Goal: Task Accomplishment & Management: Manage account settings

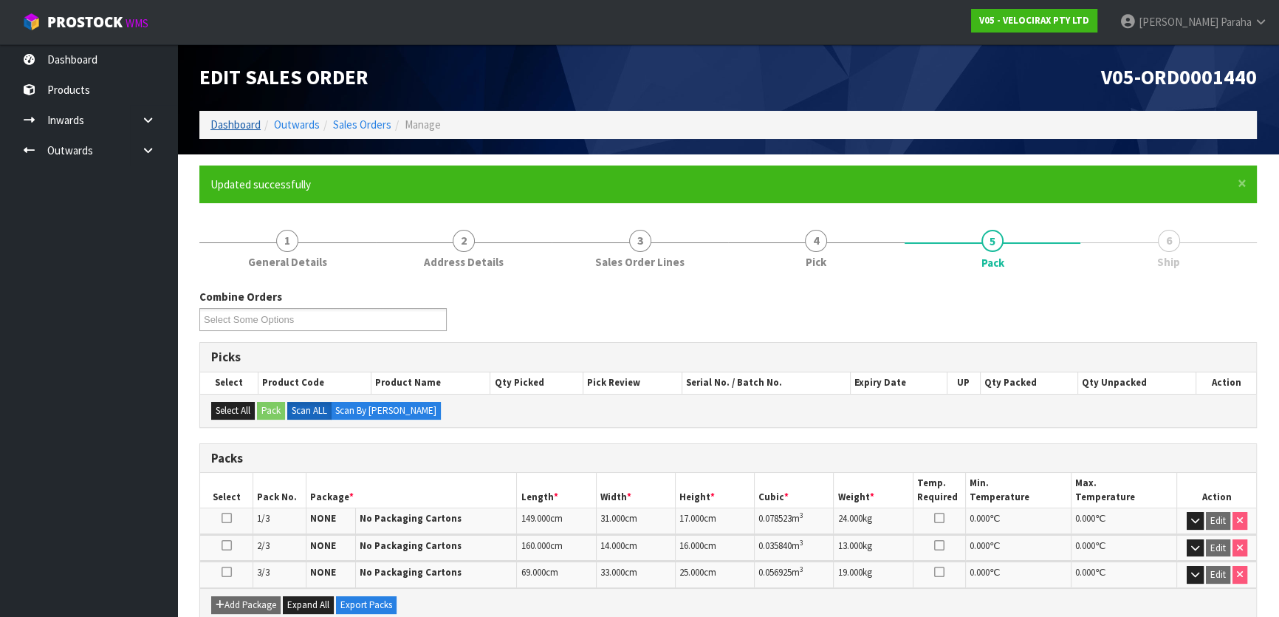
click at [239, 132] on li "Dashboard" at bounding box center [235, 125] width 50 height 16
click at [241, 123] on link "Dashboard" at bounding box center [235, 124] width 50 height 14
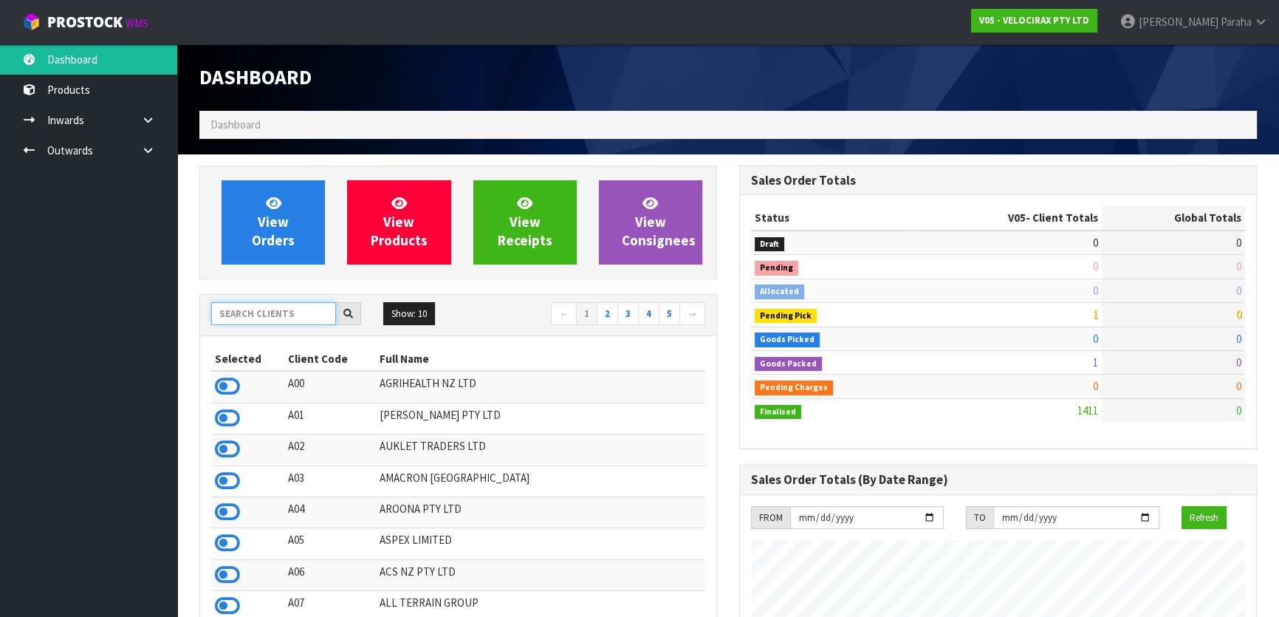
scroll to position [1148, 539]
click at [276, 317] on input "text" at bounding box center [273, 313] width 125 height 23
type input "J01"
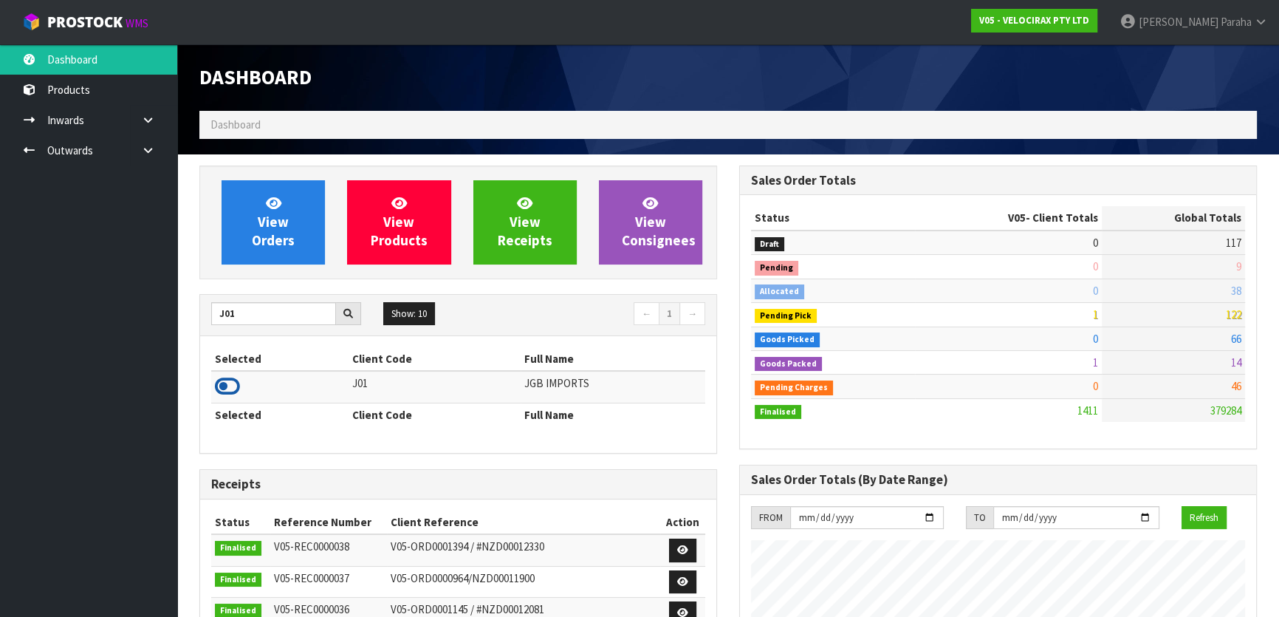
click at [224, 377] on icon at bounding box center [227, 386] width 25 height 22
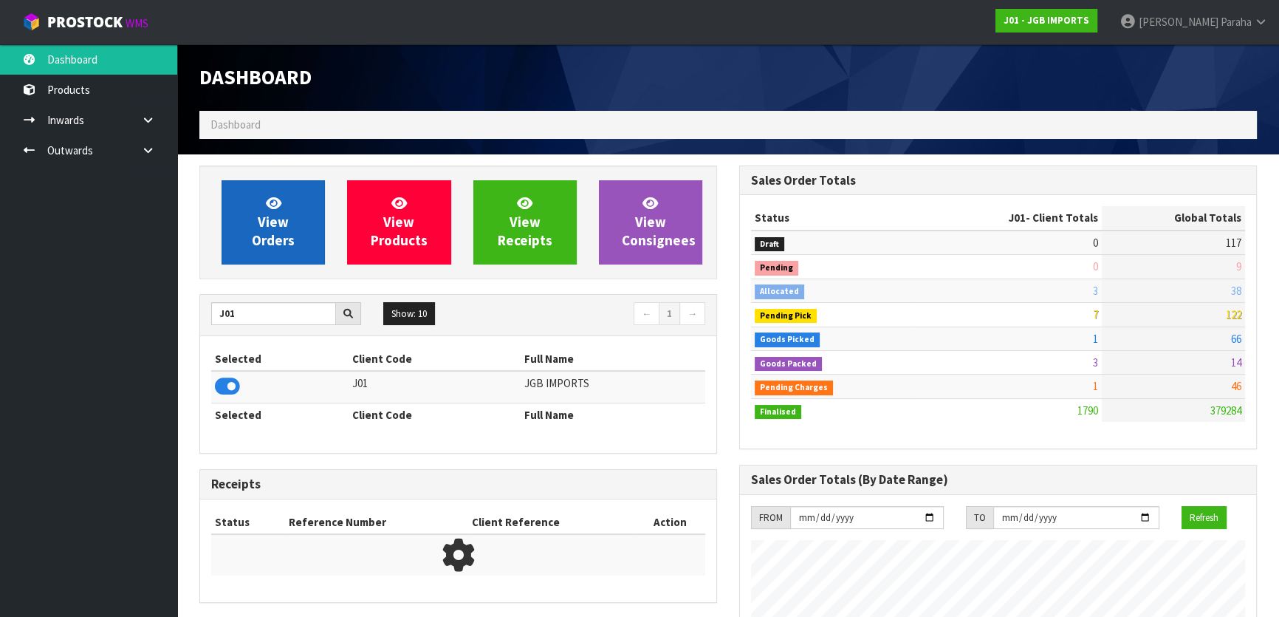
scroll to position [1117, 539]
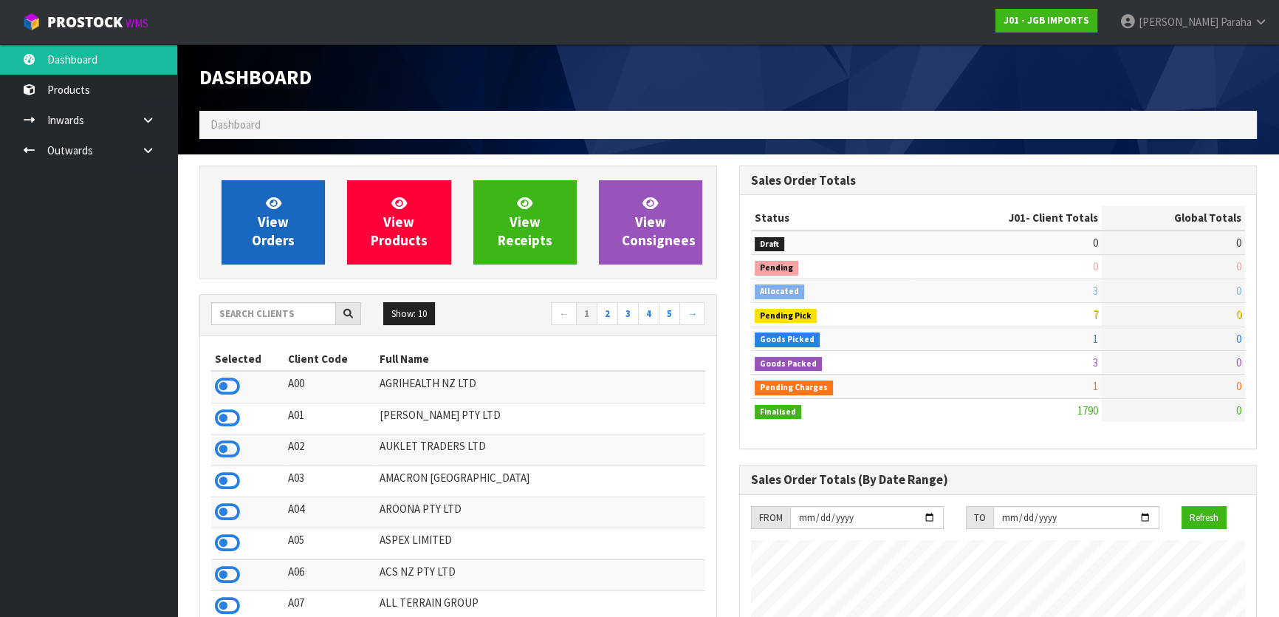
scroll to position [1117, 539]
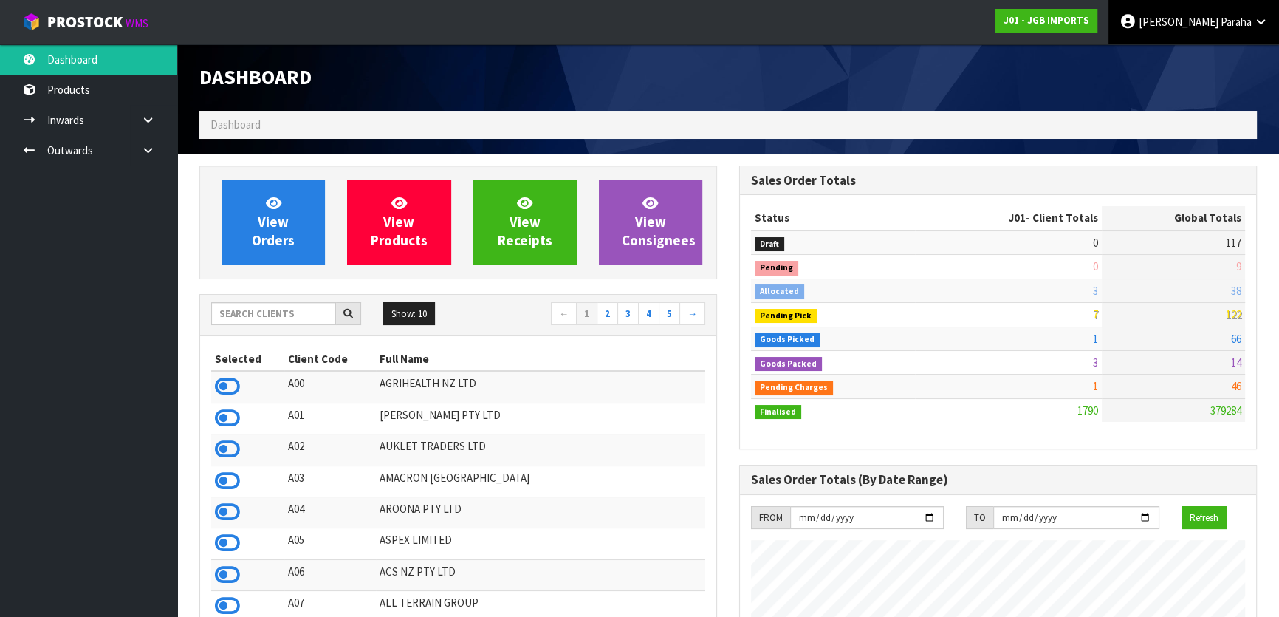
click at [1242, 4] on link "Polly Paraha" at bounding box center [1193, 22] width 171 height 44
click at [1217, 64] on link "Logout" at bounding box center [1220, 59] width 117 height 20
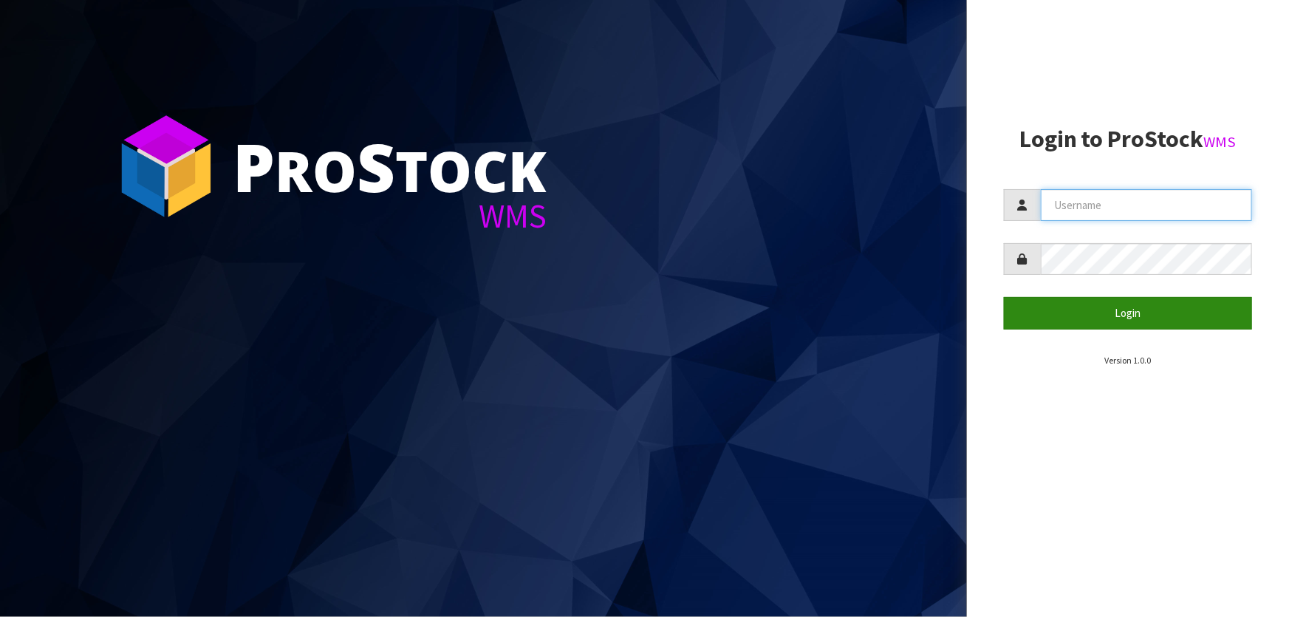
type input "Lalisha"
click at [1121, 324] on button "Login" at bounding box center [1128, 313] width 248 height 32
